Goal: Information Seeking & Learning: Learn about a topic

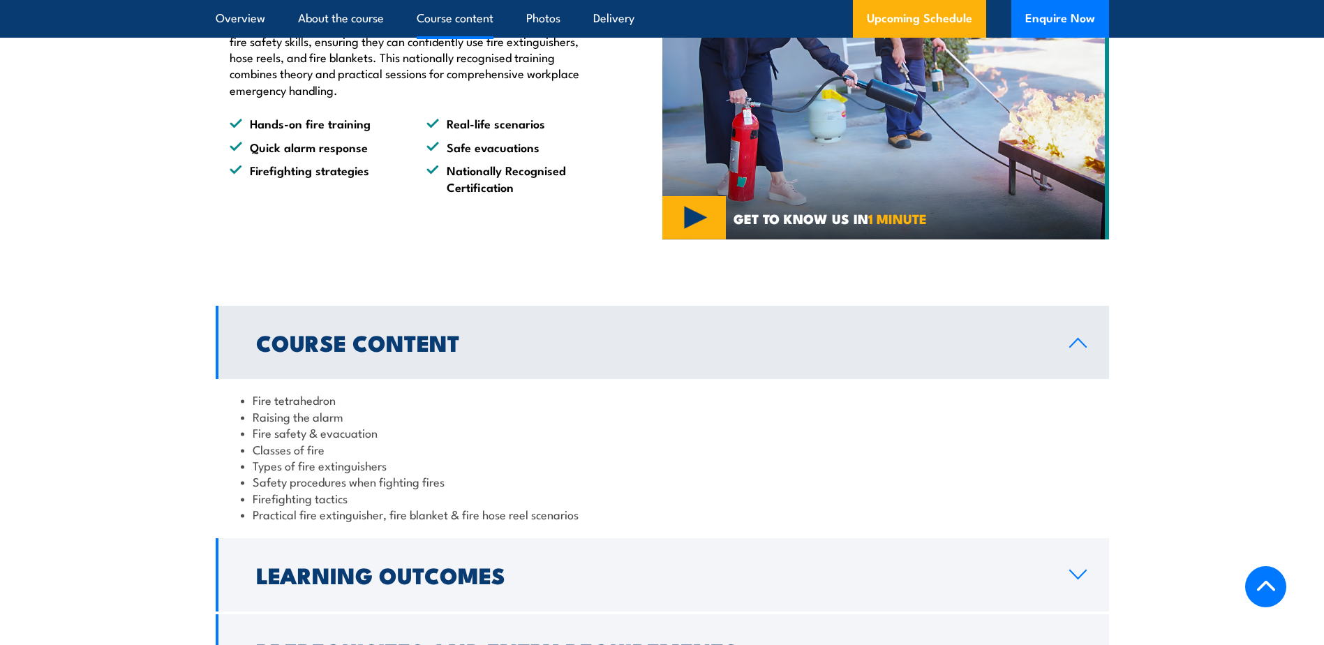
scroll to position [1257, 0]
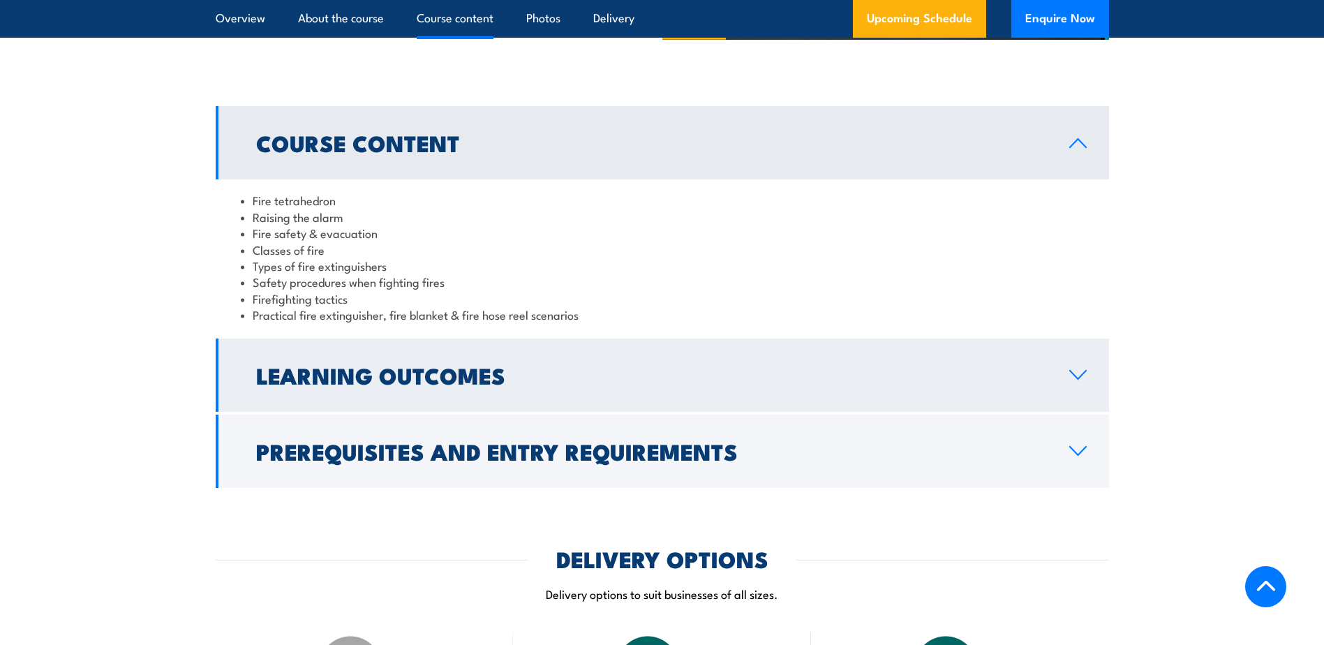
click at [1083, 372] on icon at bounding box center [1078, 374] width 19 height 11
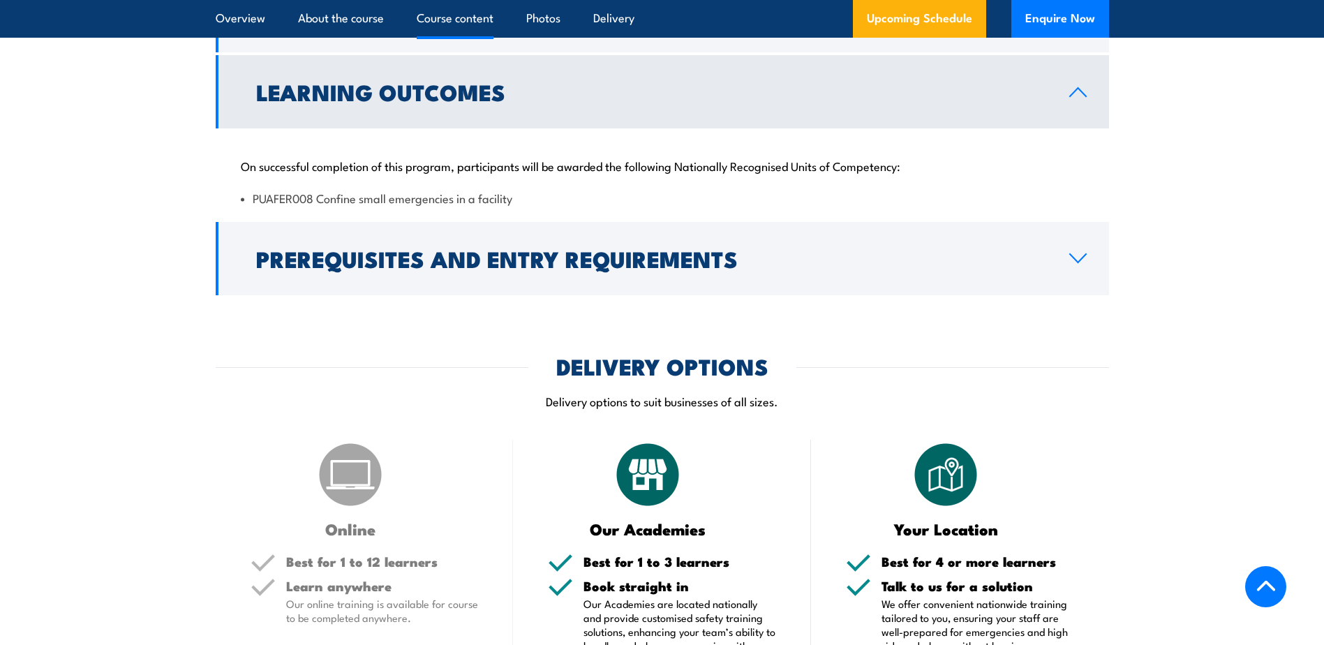
scroll to position [1396, 0]
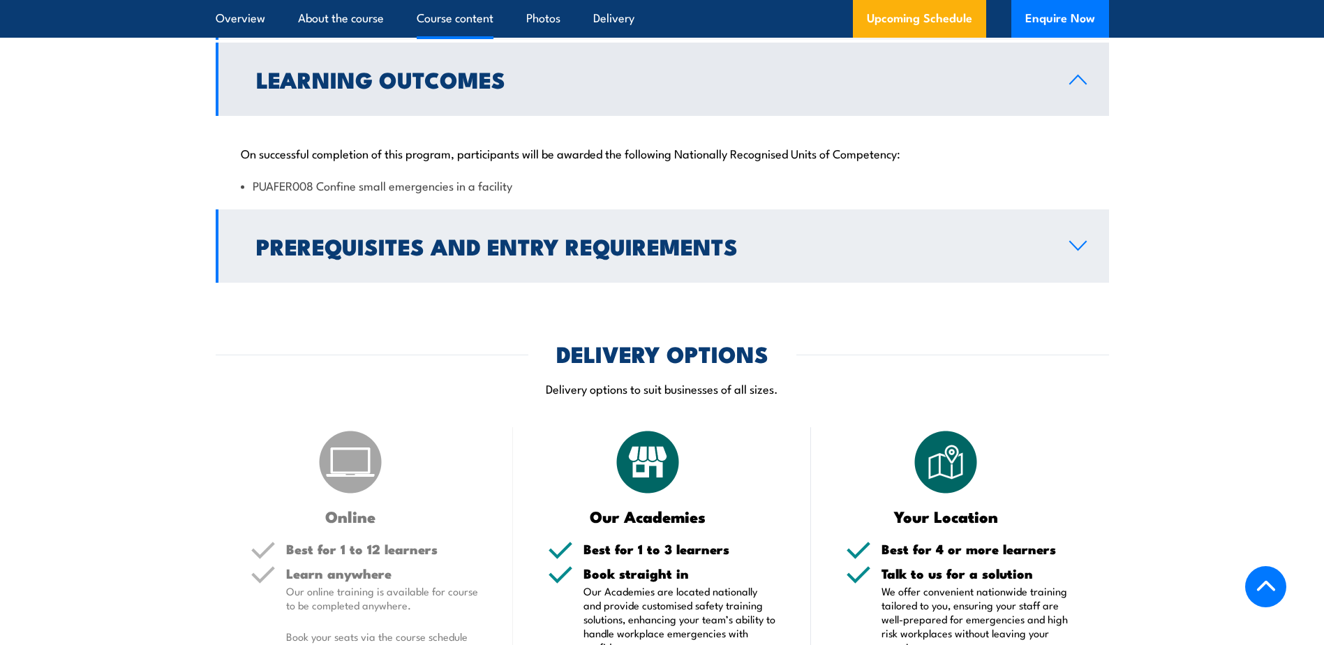
click at [1074, 247] on icon at bounding box center [1078, 245] width 19 height 11
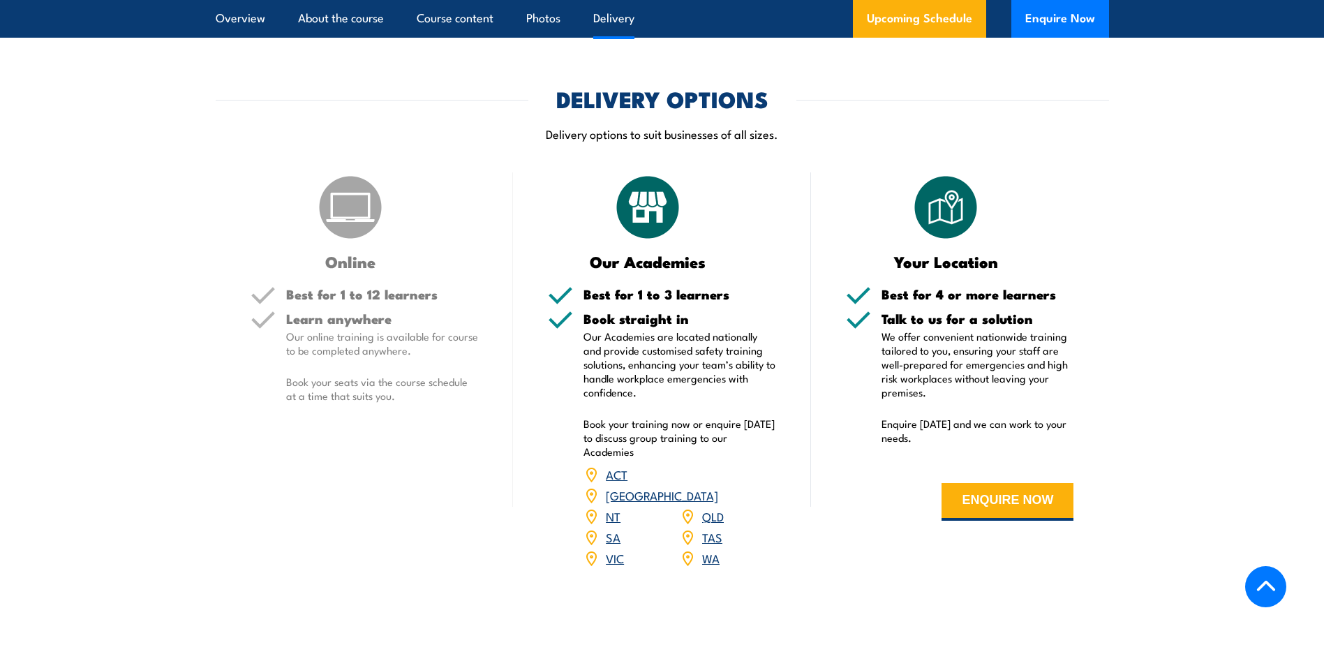
scroll to position [1676, 0]
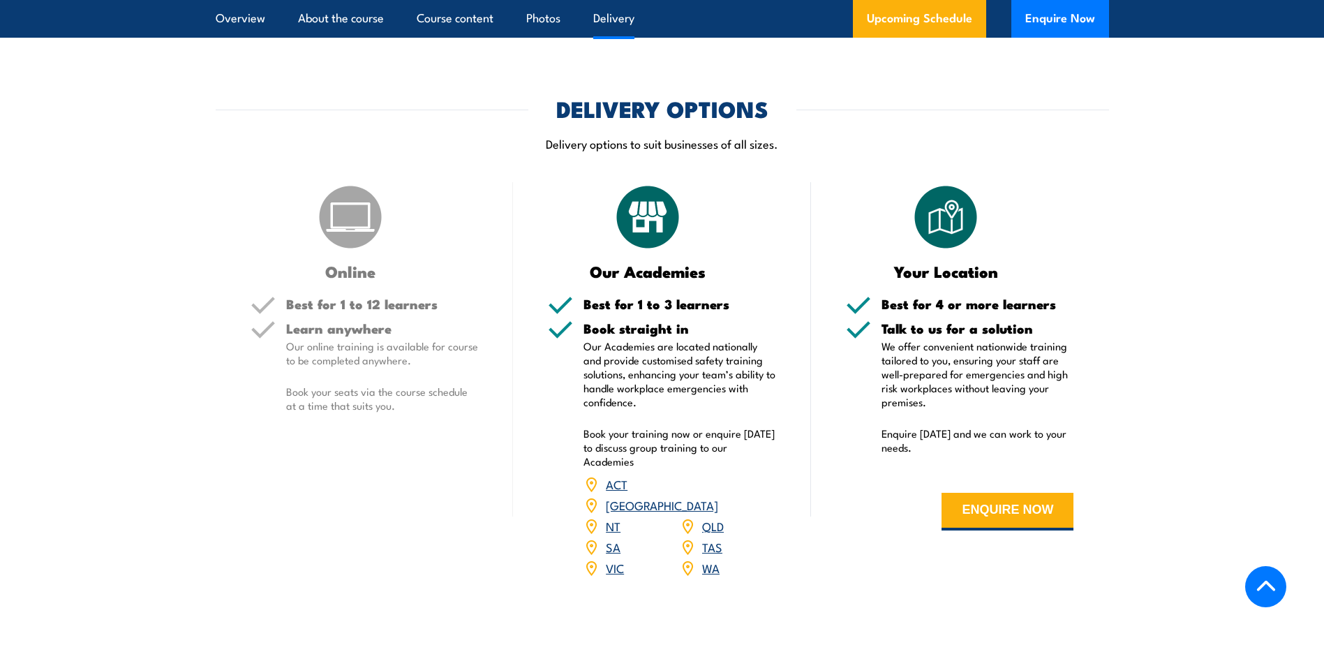
click at [1167, 156] on section "DELIVERY OPTIONS Delivery options to suit businesses of all sizes. Online Best …" at bounding box center [662, 347] width 1324 height 498
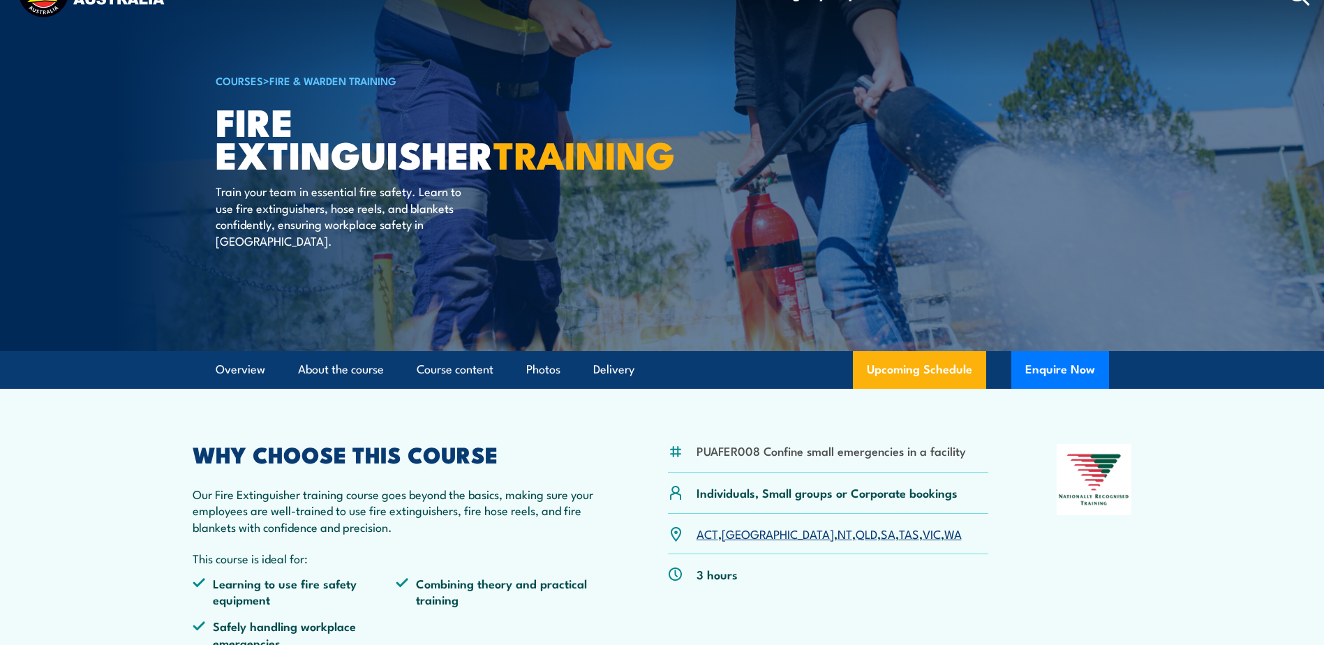
scroll to position [0, 0]
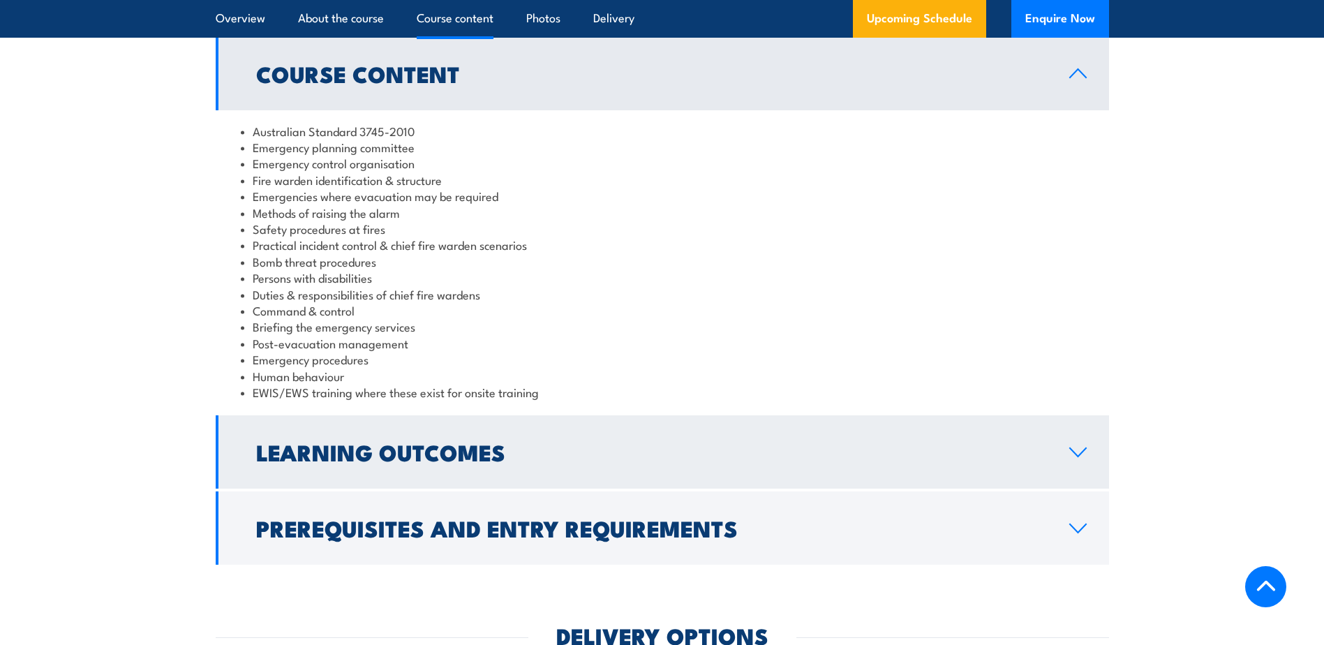
scroll to position [1396, 0]
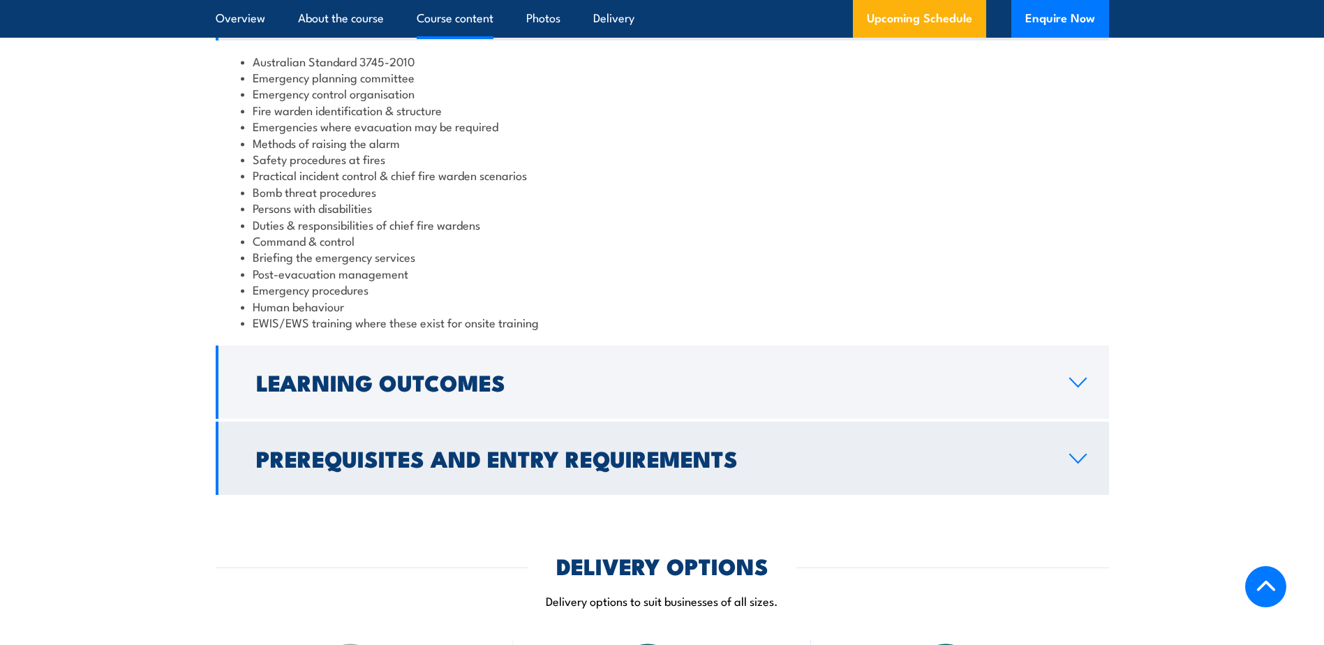
click at [1086, 452] on link "Prerequisites and Entry Requirements" at bounding box center [663, 458] width 894 height 73
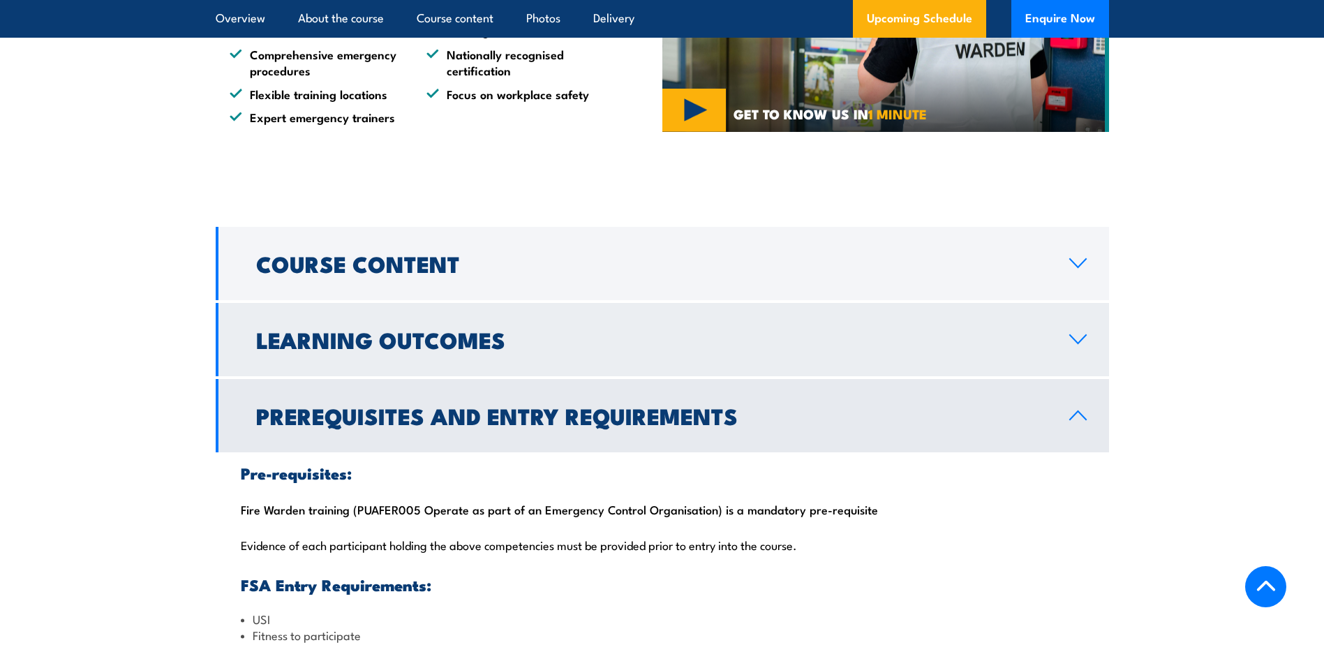
scroll to position [1117, 0]
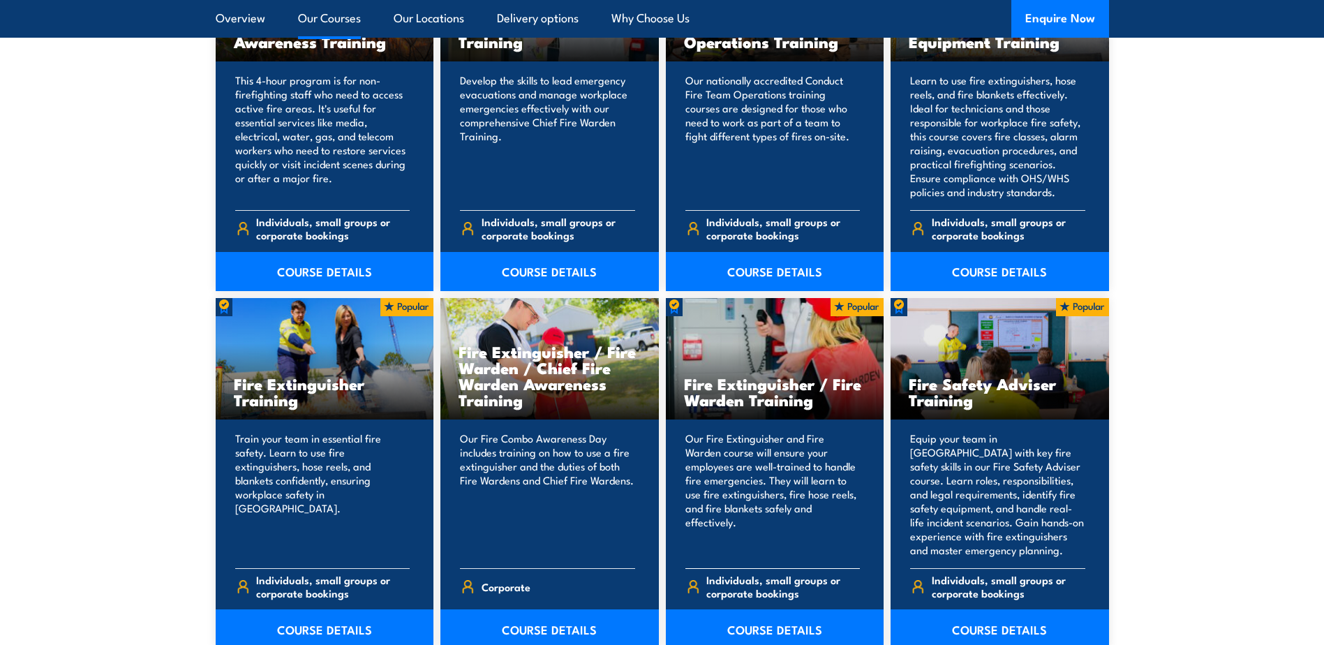
scroll to position [1327, 0]
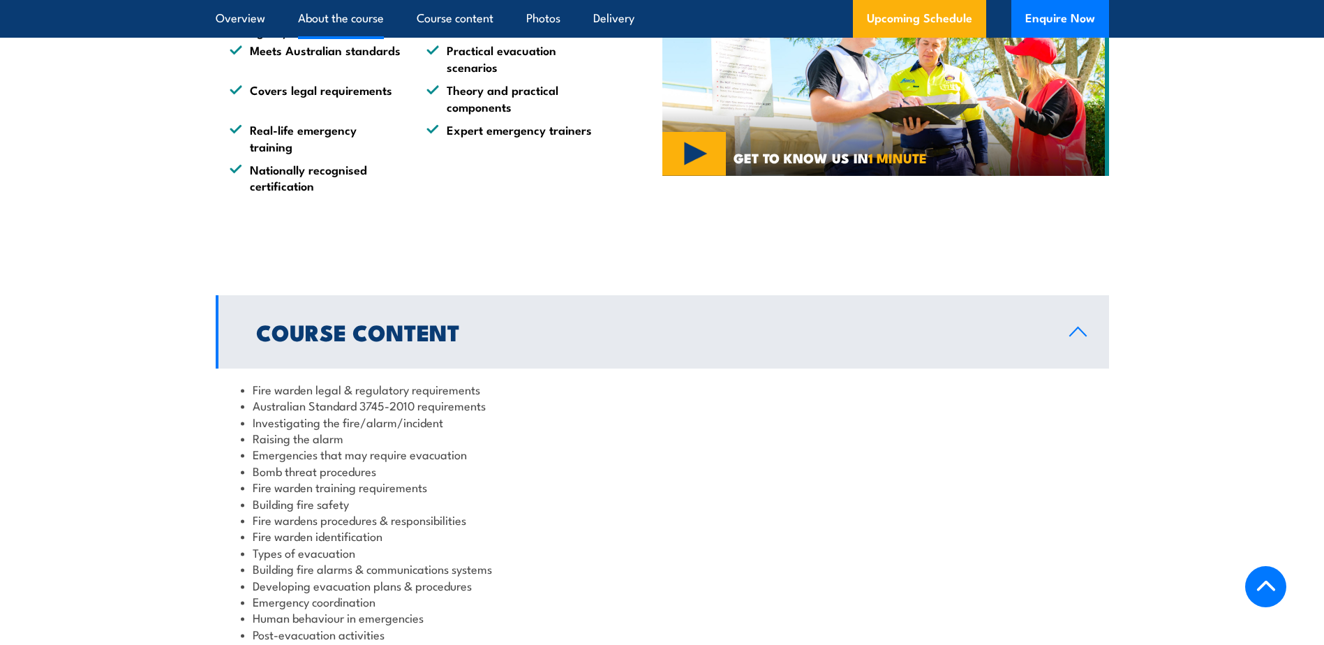
scroll to position [1327, 0]
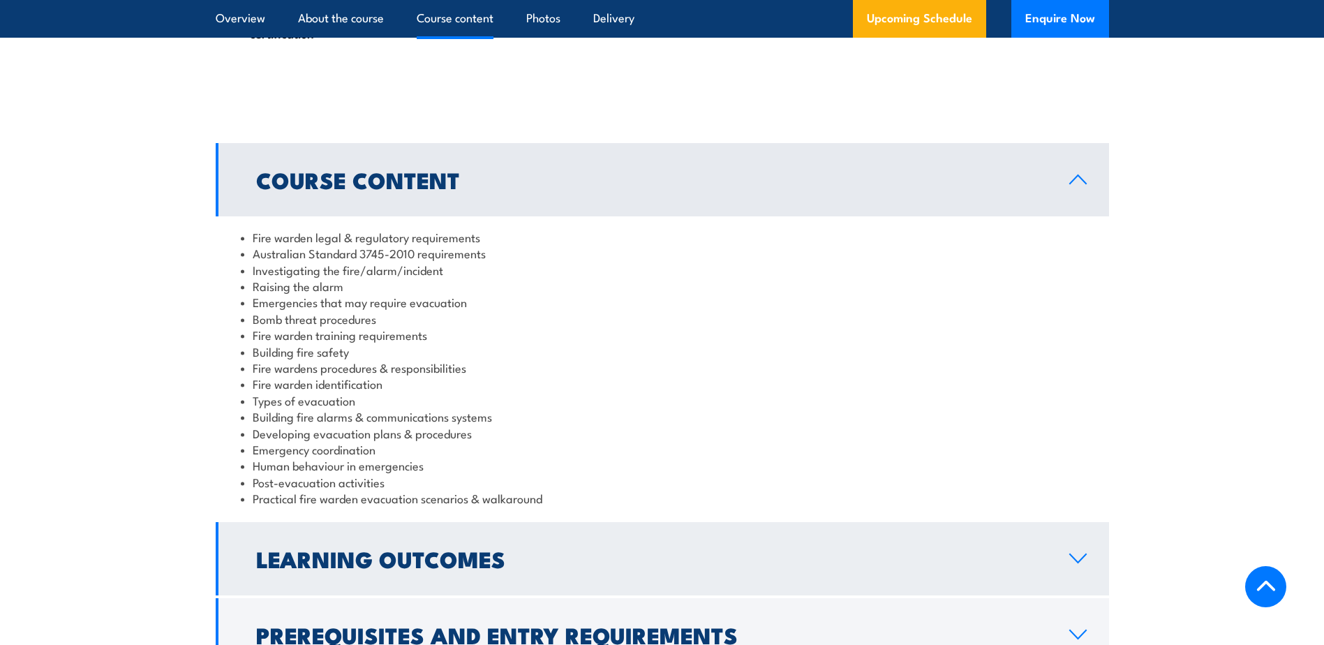
click at [910, 556] on h2 "Learning Outcomes" at bounding box center [651, 559] width 791 height 20
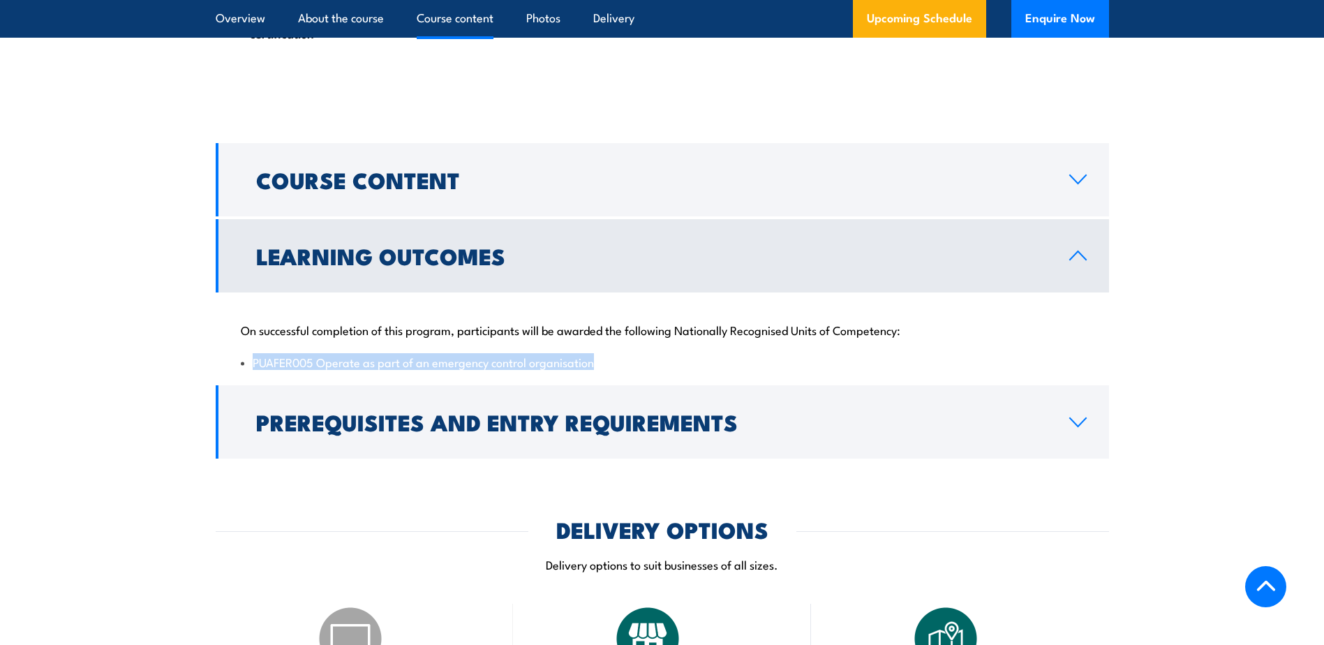
drag, startPoint x: 594, startPoint y: 364, endPoint x: 240, endPoint y: 366, distance: 354.0
click at [241, 366] on li "PUAFER005 Operate as part of an emergency control organisation" at bounding box center [662, 362] width 843 height 16
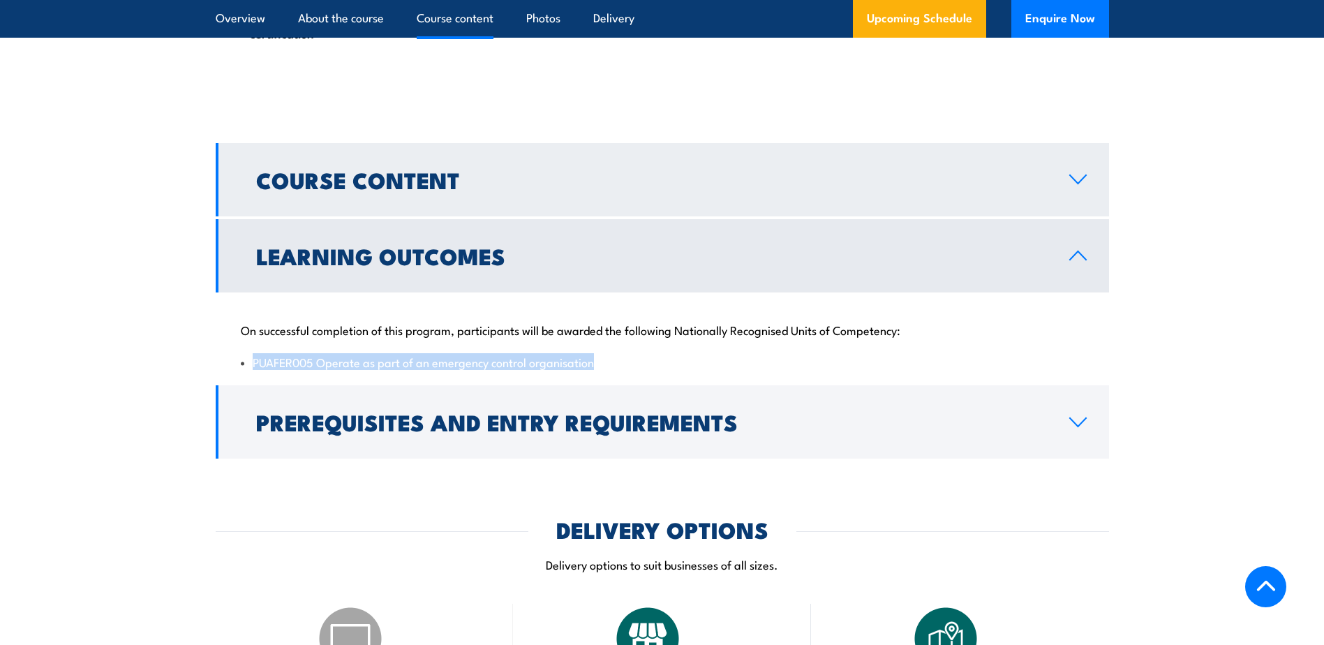
click at [856, 195] on link "Course Content" at bounding box center [663, 179] width 894 height 73
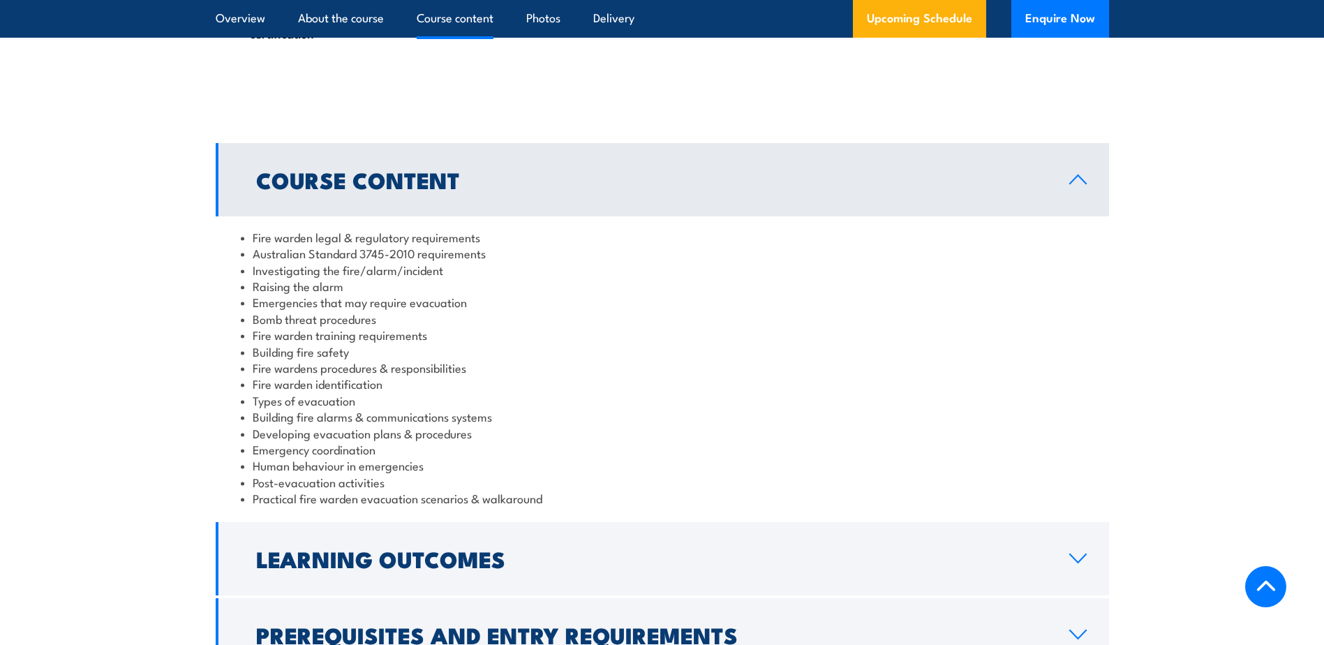
click at [607, 339] on li "Fire warden training requirements" at bounding box center [662, 335] width 843 height 16
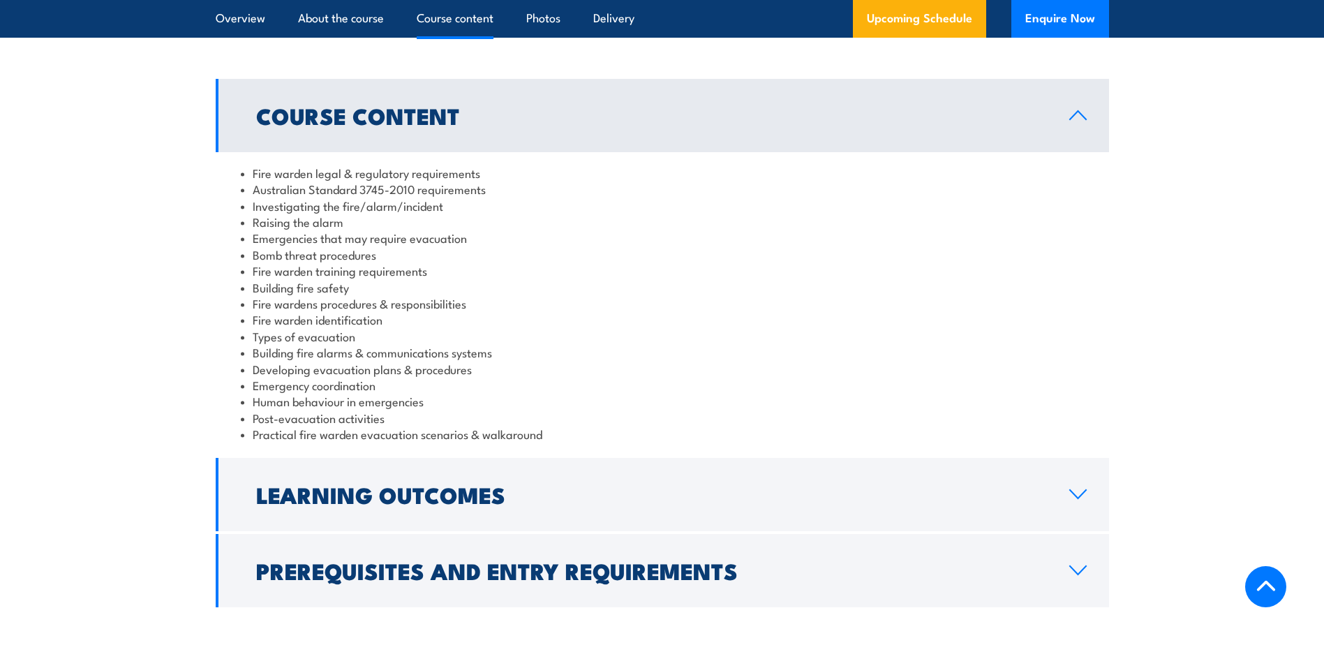
scroll to position [1390, 0]
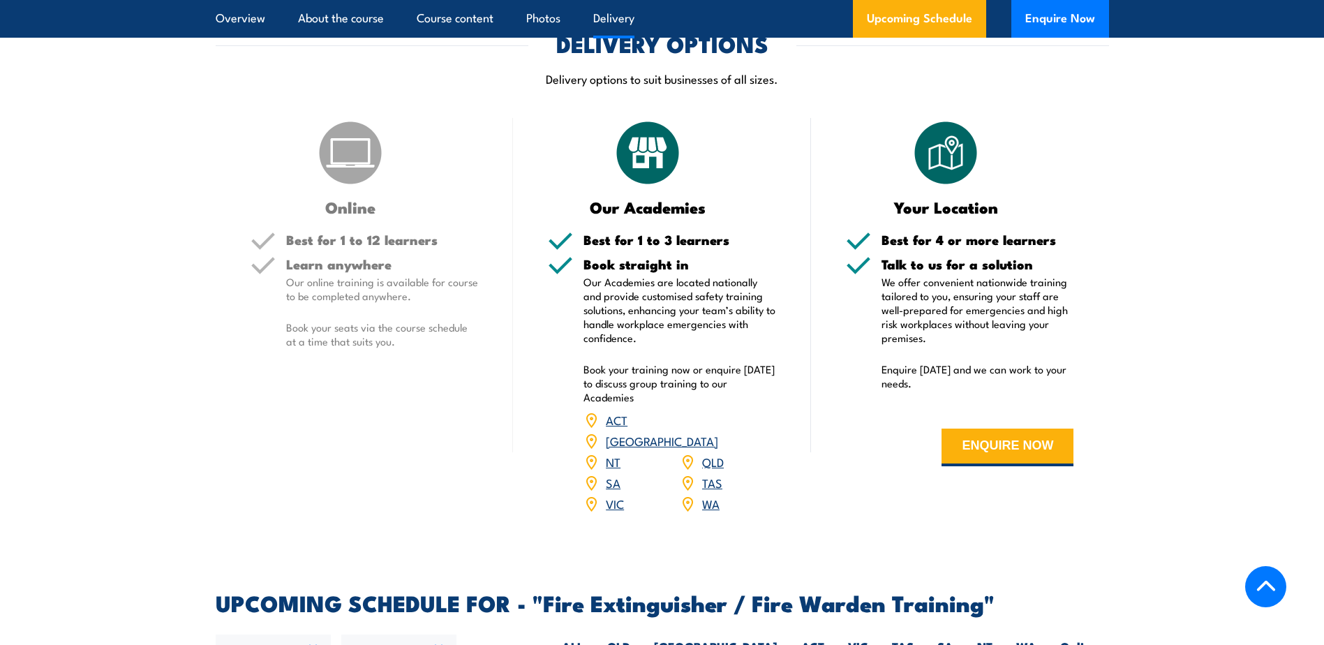
scroll to position [1745, 0]
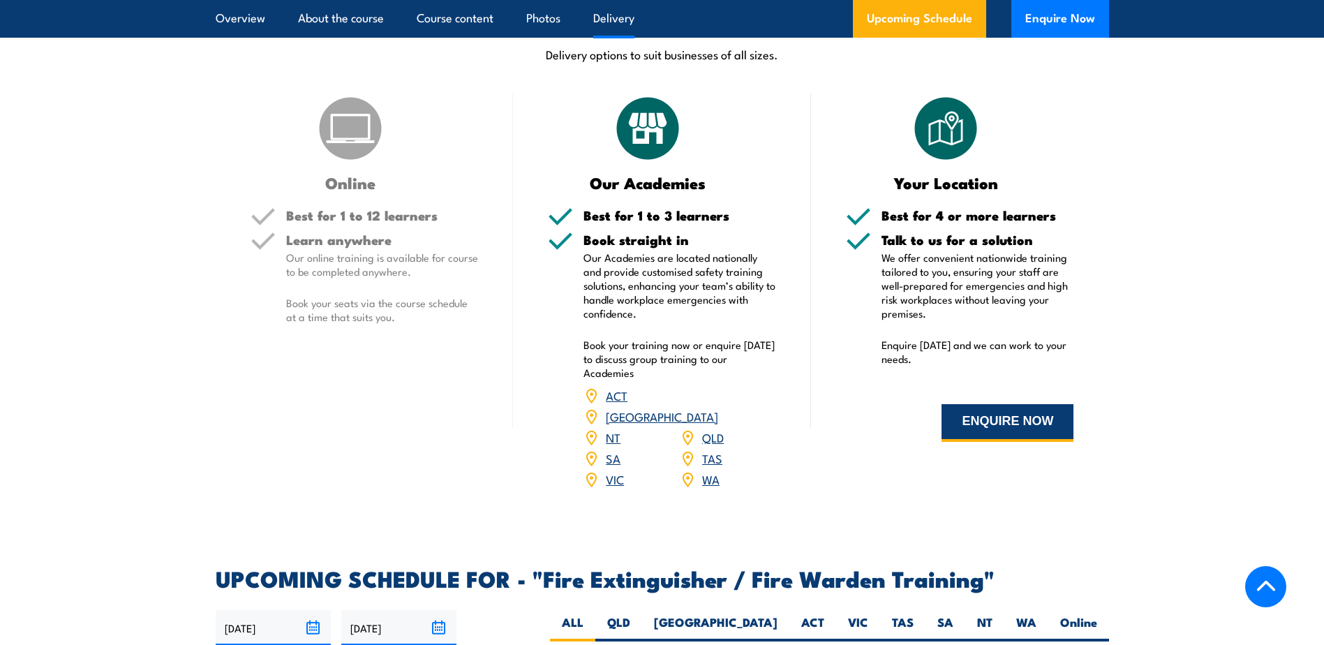
click at [1003, 418] on button "ENQUIRE NOW" at bounding box center [1008, 423] width 132 height 38
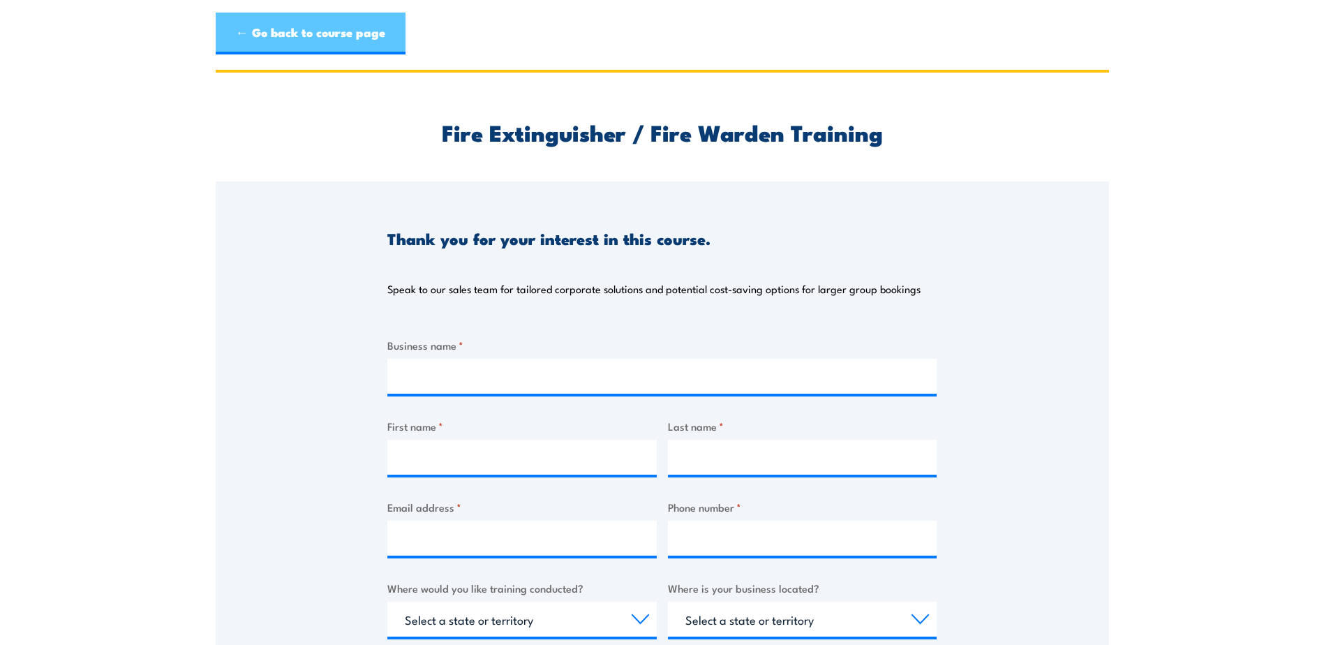
click at [337, 40] on link "← Go back to course page" at bounding box center [311, 34] width 190 height 42
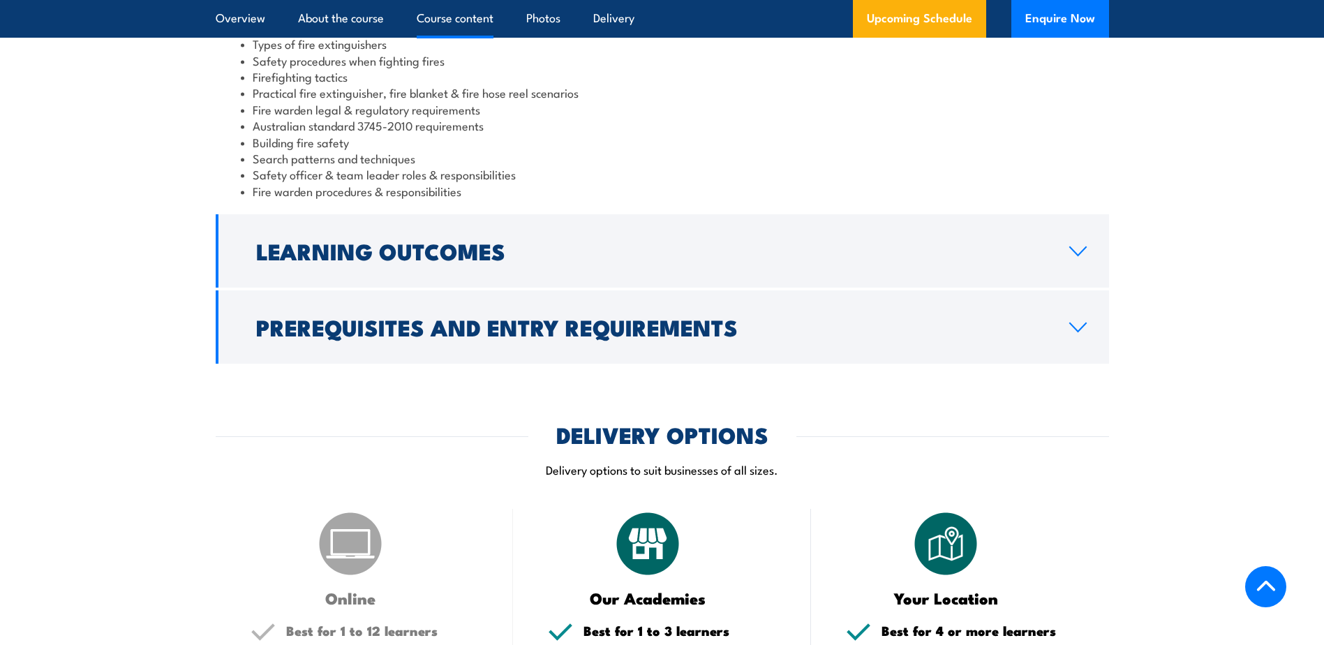
scroll to position [1401, 0]
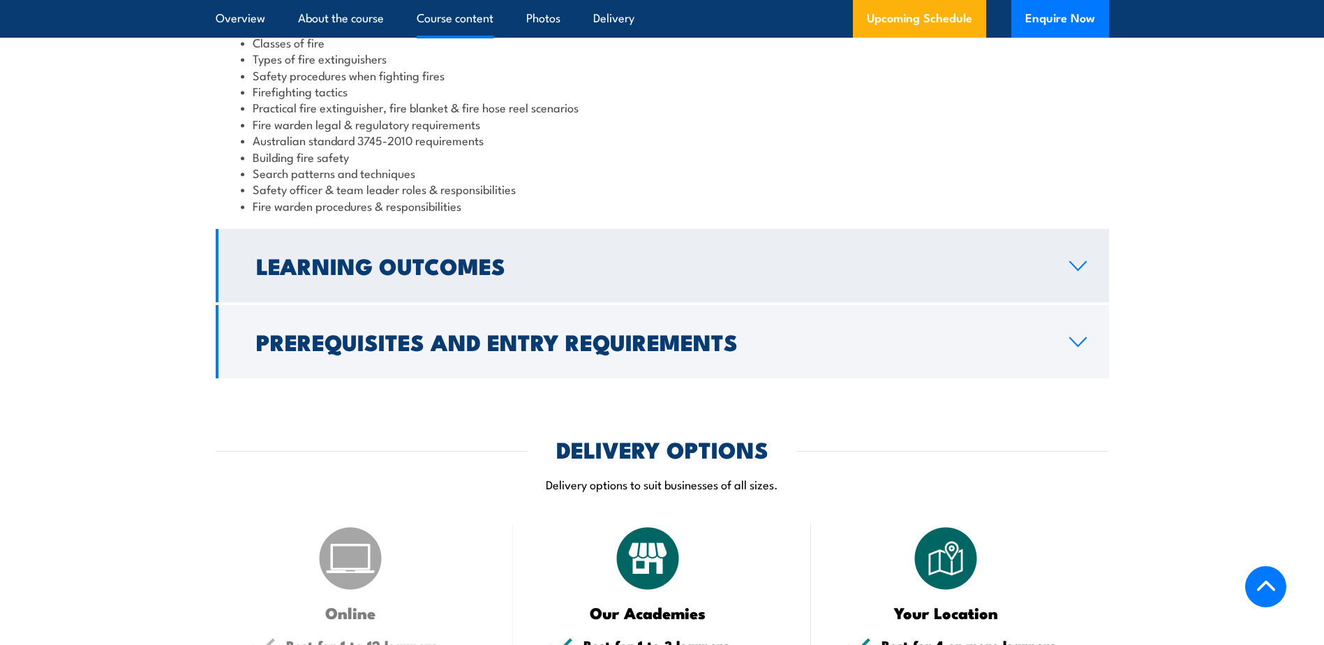
click at [1085, 280] on link "Learning Outcomes" at bounding box center [663, 265] width 894 height 73
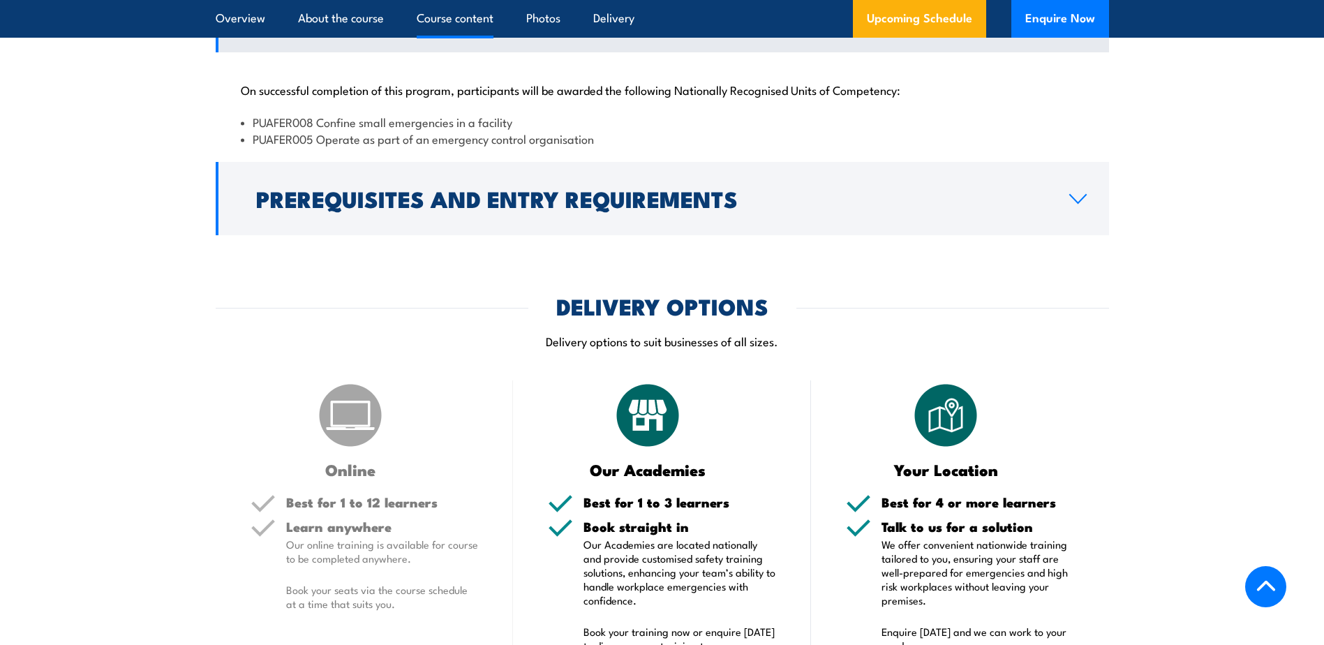
scroll to position [1396, 0]
